Goal: Navigation & Orientation: Understand site structure

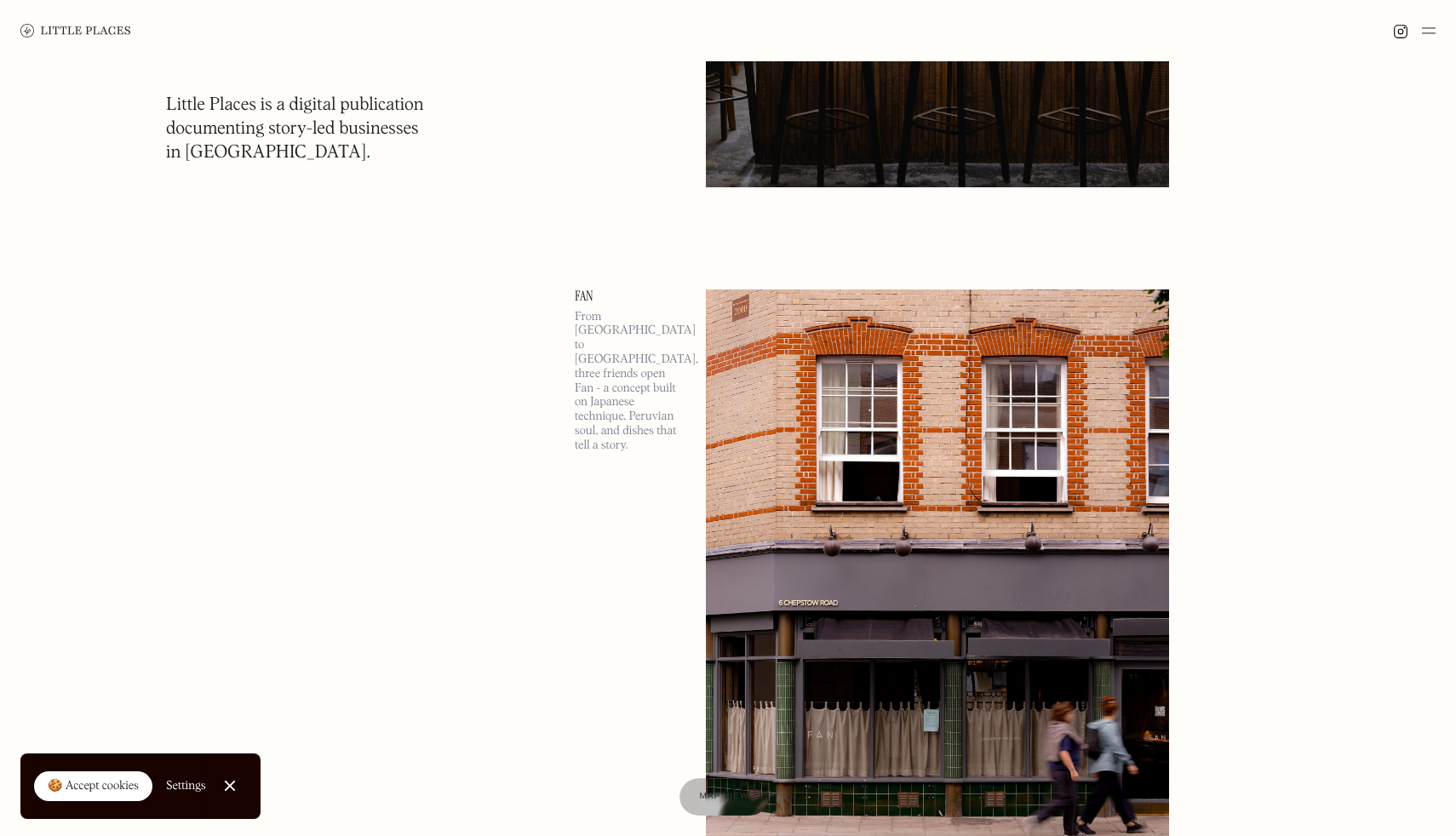
scroll to position [650, 0]
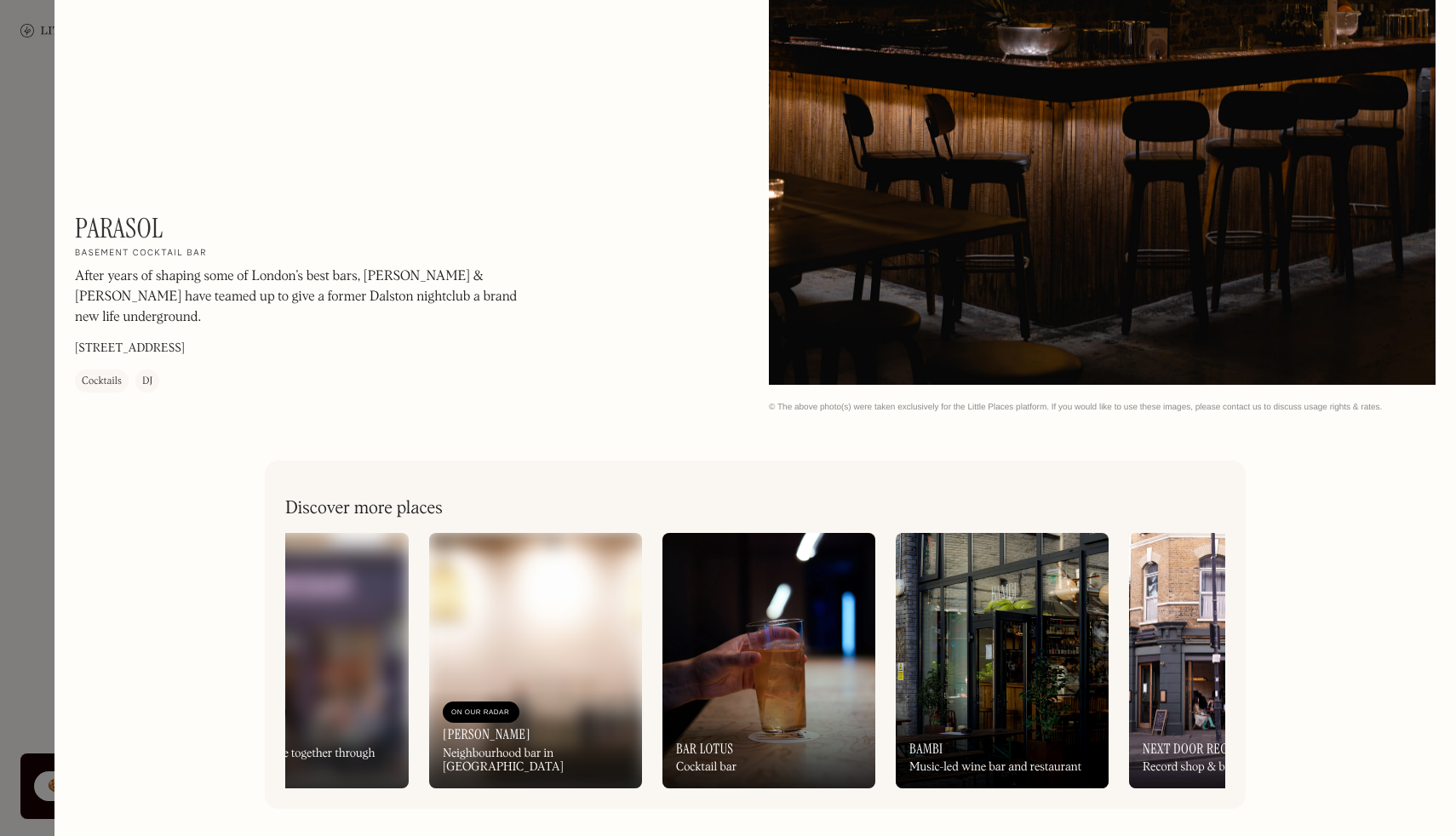
scroll to position [0, 790]
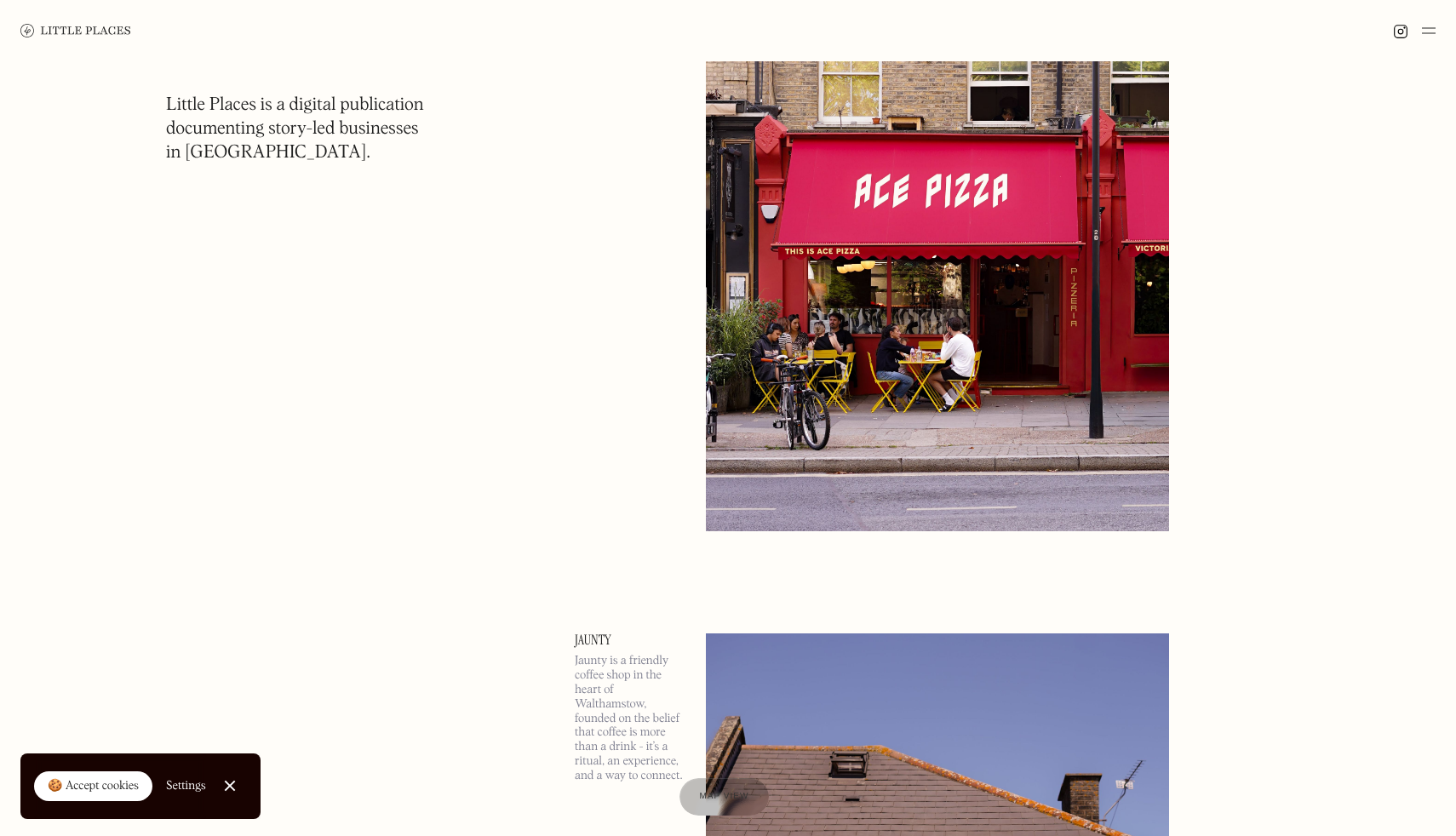
scroll to position [7815, 0]
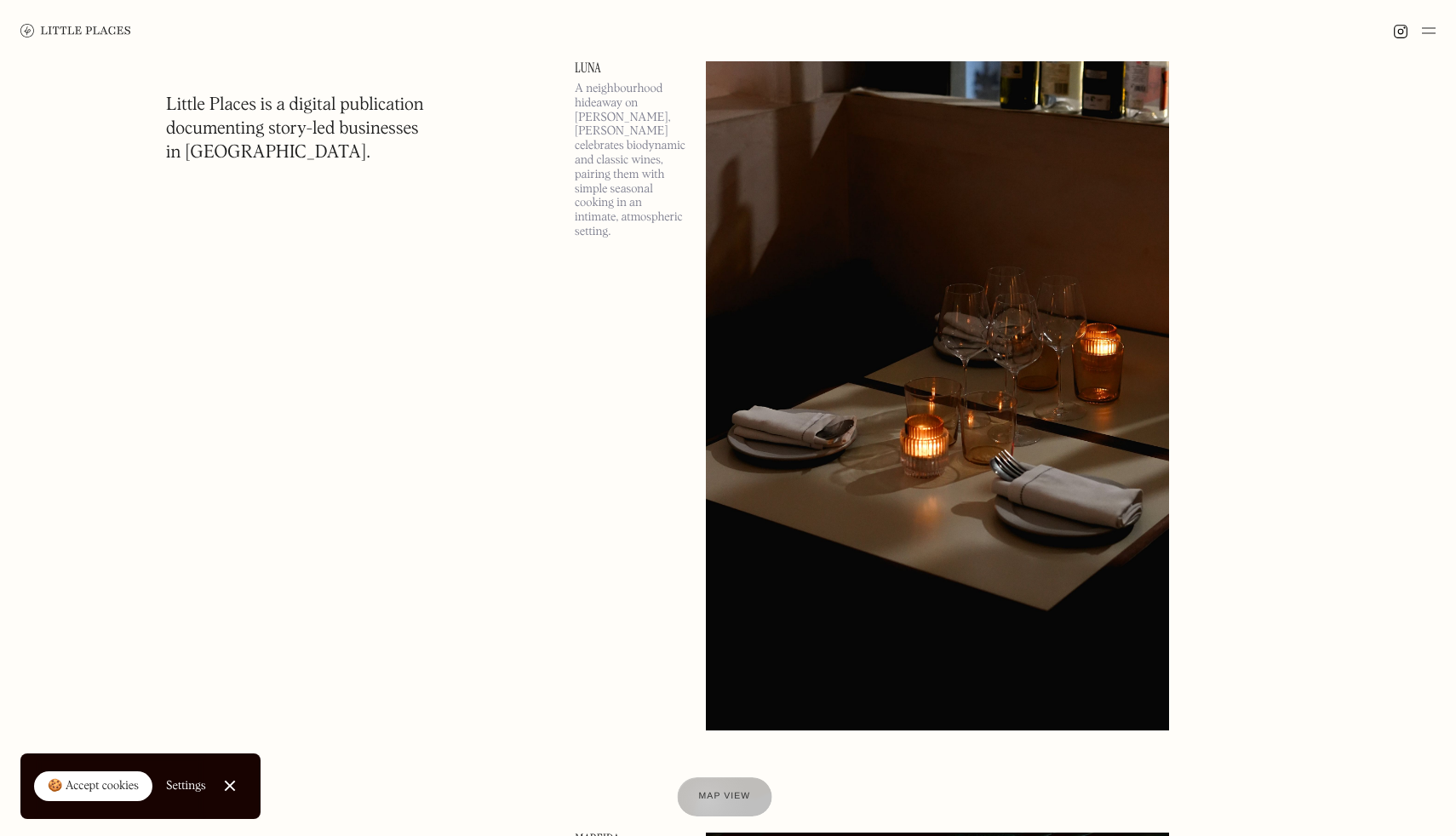
click at [707, 800] on span "Map view" at bounding box center [724, 797] width 52 height 10
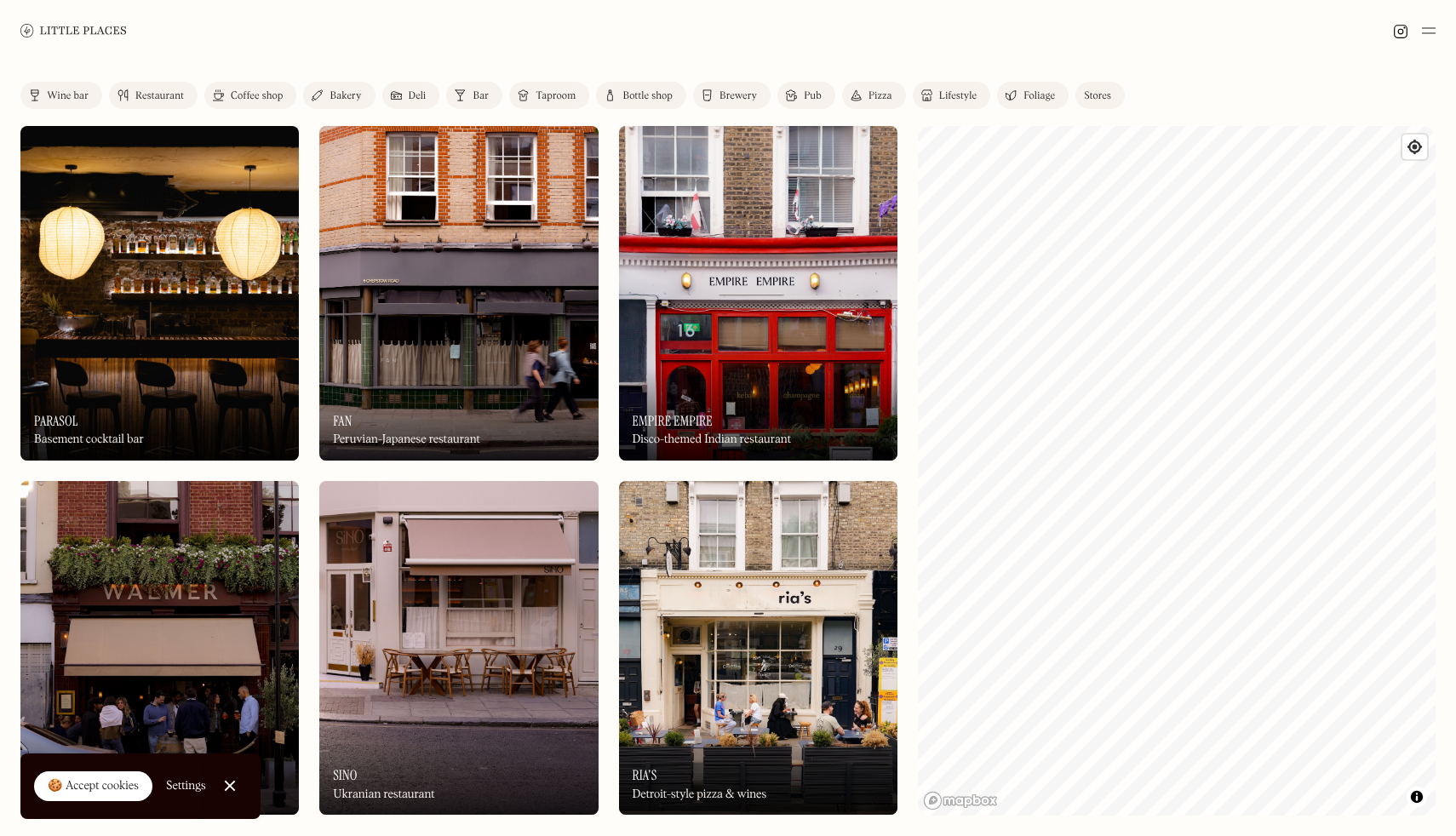
click at [1431, 34] on img at bounding box center [1429, 30] width 14 height 20
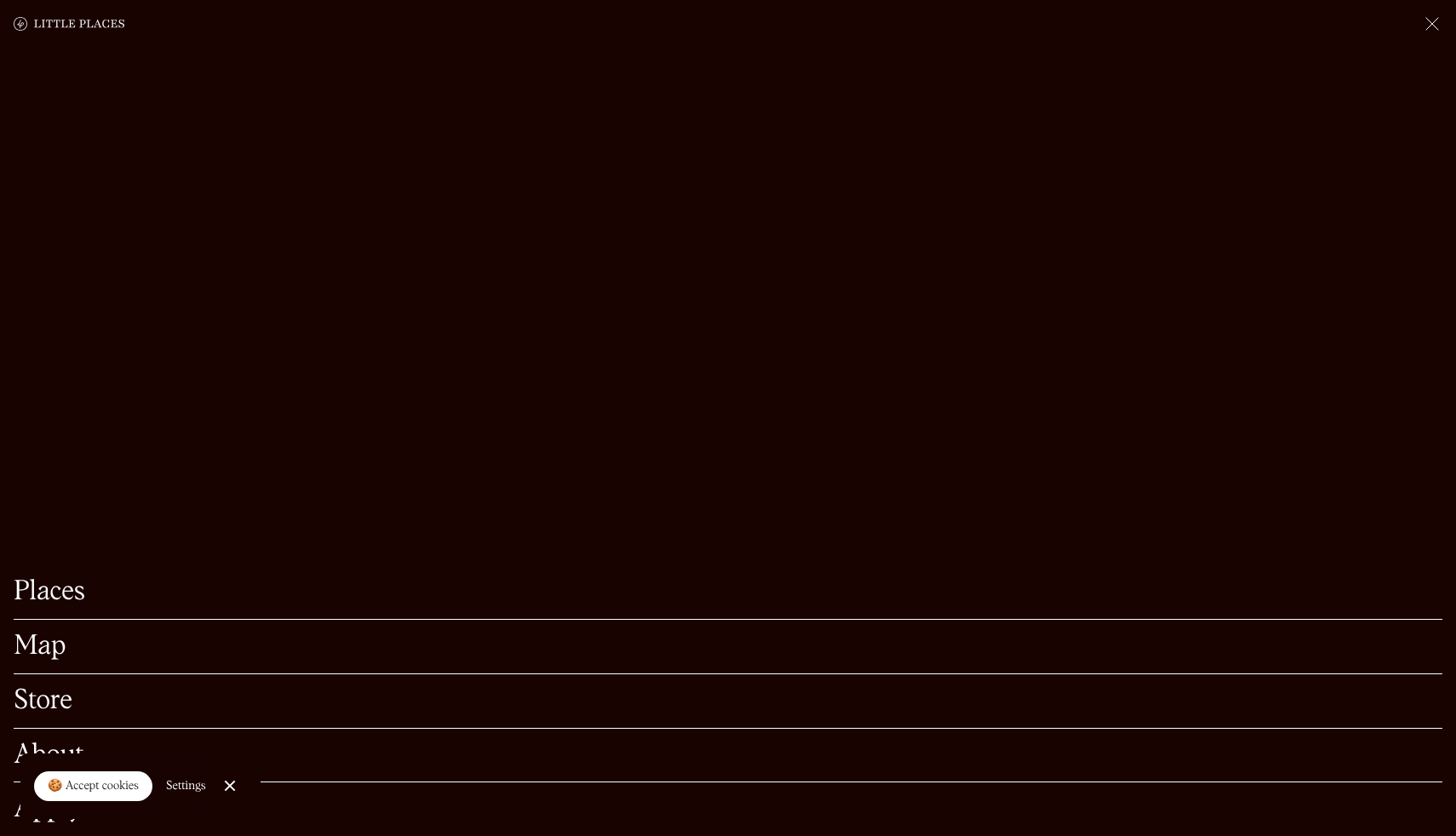
click at [108, 788] on div "🍪 Accept cookies" at bounding box center [93, 786] width 91 height 17
click at [78, 748] on link "About" at bounding box center [728, 755] width 1429 height 26
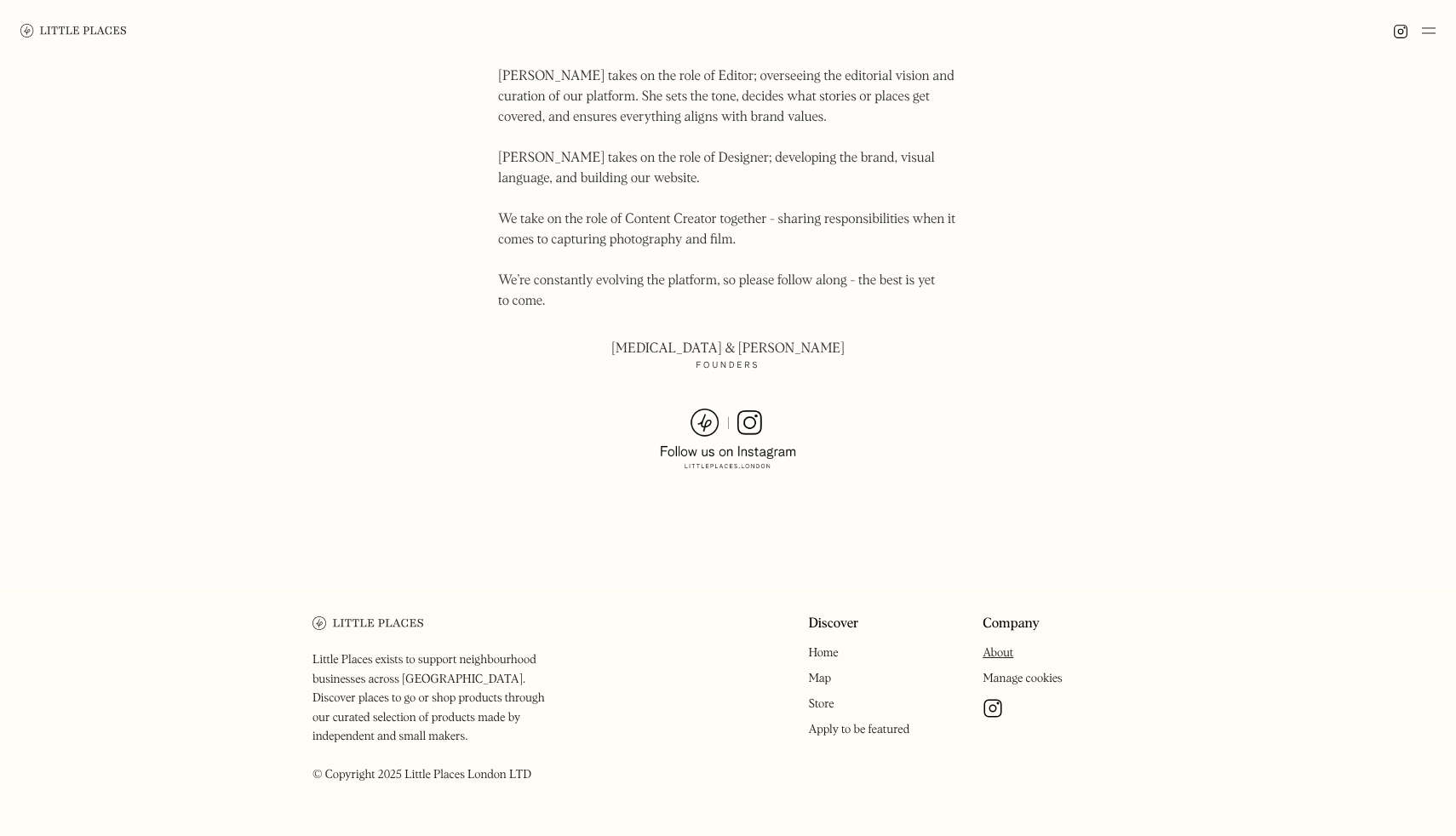
scroll to position [1049, 0]
